Goal: Complete application form

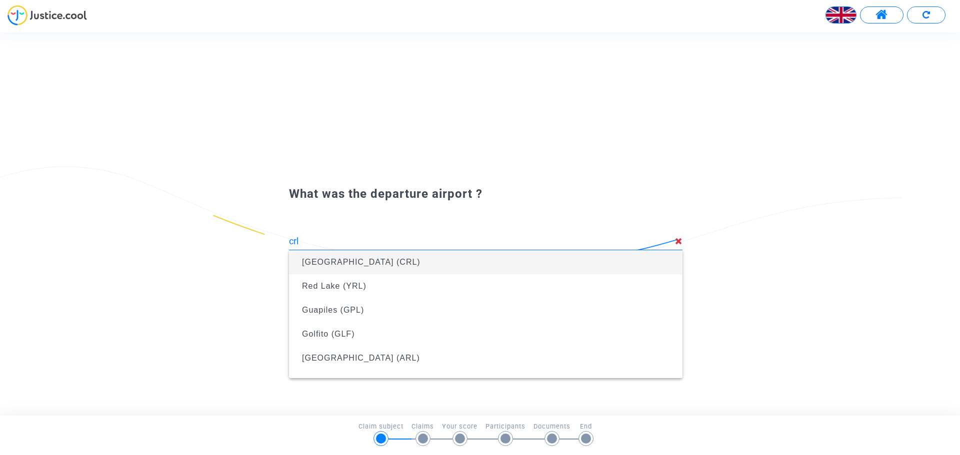
click at [416, 263] on span "[GEOGRAPHIC_DATA] (CRL)" at bounding box center [361, 262] width 118 height 8
type input "[GEOGRAPHIC_DATA] (CRL)"
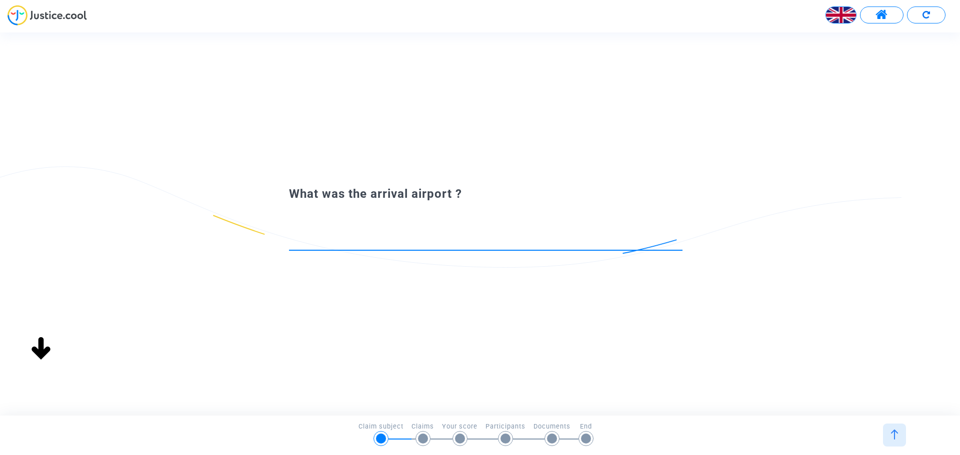
click at [417, 238] on input at bounding box center [485, 241] width 393 height 10
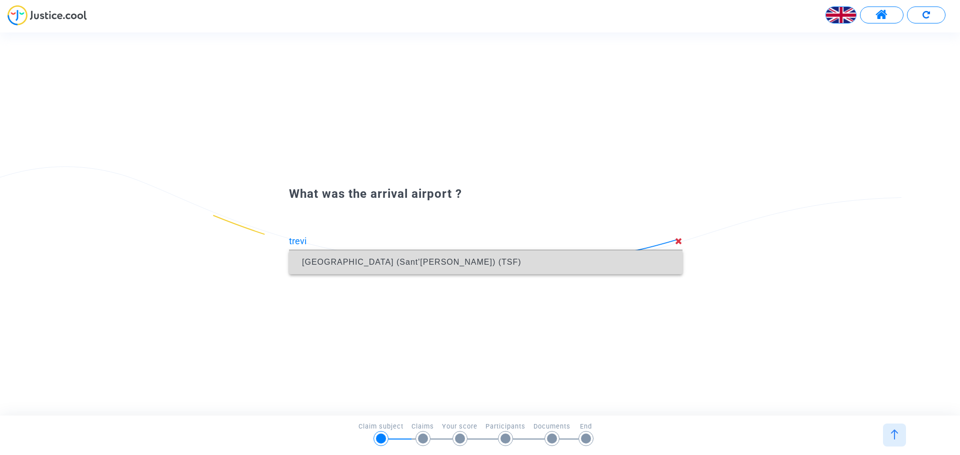
click at [415, 263] on span "[GEOGRAPHIC_DATA] (Sant'[PERSON_NAME]) (TSF)" at bounding box center [485, 262] width 377 height 24
type input "[GEOGRAPHIC_DATA] (Sant'[PERSON_NAME]) (TSF)"
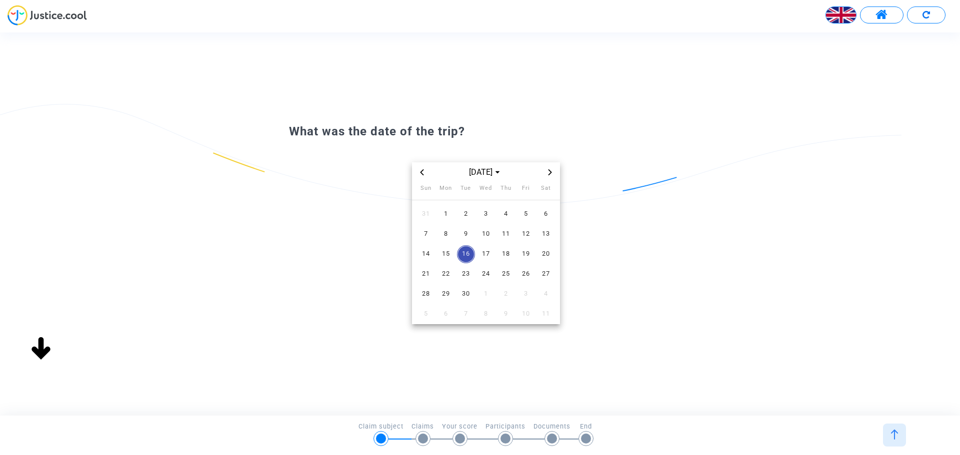
click at [419, 176] on span "Previous month" at bounding box center [422, 172] width 12 height 12
click at [542, 173] on div "[DATE]" at bounding box center [486, 172] width 116 height 12
click at [545, 172] on span "Next month" at bounding box center [550, 172] width 12 height 12
click at [486, 209] on span "3" at bounding box center [486, 214] width 18 height 18
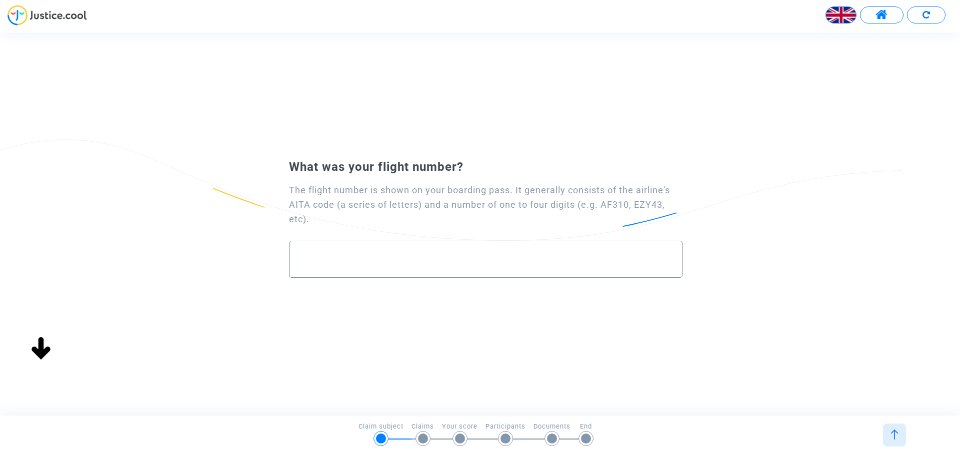
click at [527, 250] on div at bounding box center [485, 255] width 372 height 28
